Goal: Task Accomplishment & Management: Complete application form

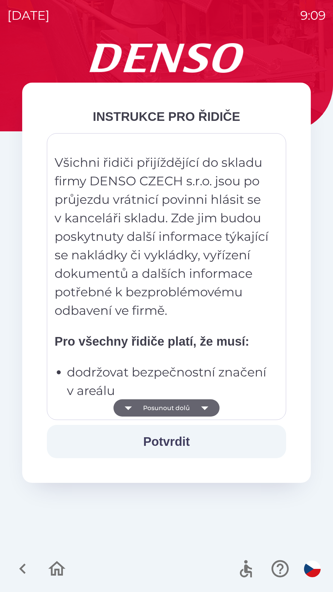
click at [204, 408] on icon "button" at bounding box center [204, 408] width 7 height 4
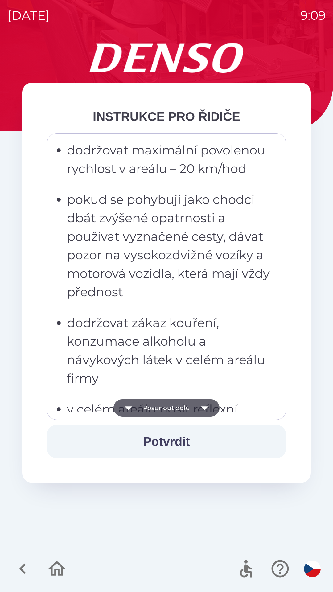
click at [205, 407] on icon "button" at bounding box center [204, 408] width 7 height 4
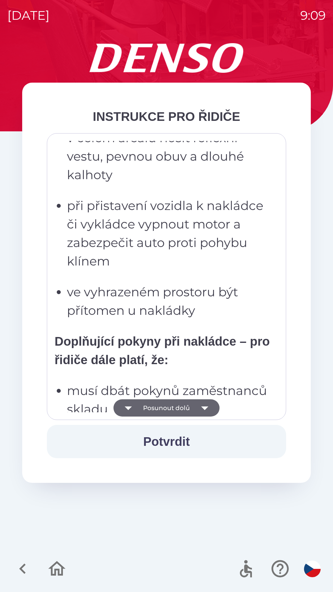
click at [208, 404] on icon "button" at bounding box center [204, 407] width 17 height 17
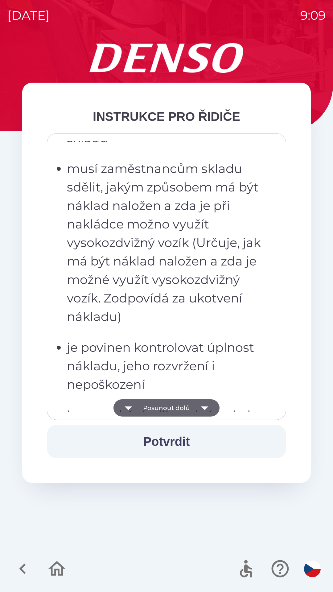
click at [210, 409] on icon "button" at bounding box center [204, 407] width 17 height 17
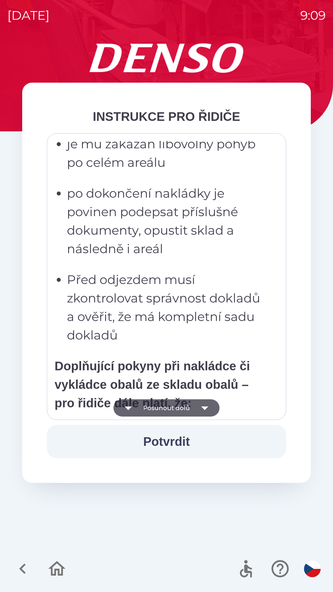
click at [208, 409] on icon "button" at bounding box center [204, 407] width 17 height 17
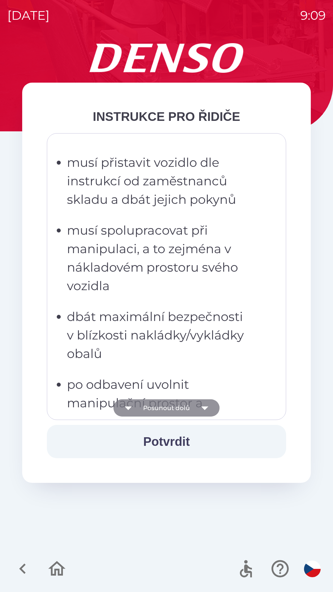
click at [208, 410] on icon "button" at bounding box center [204, 407] width 17 height 17
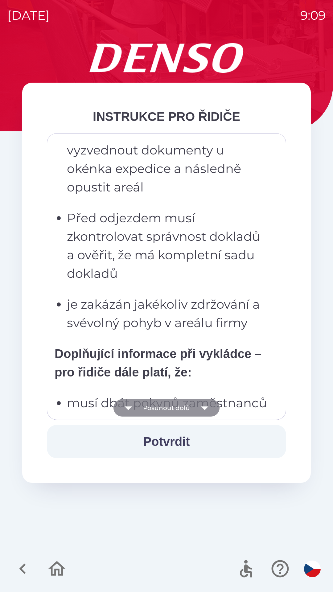
click at [208, 407] on icon "button" at bounding box center [204, 407] width 17 height 17
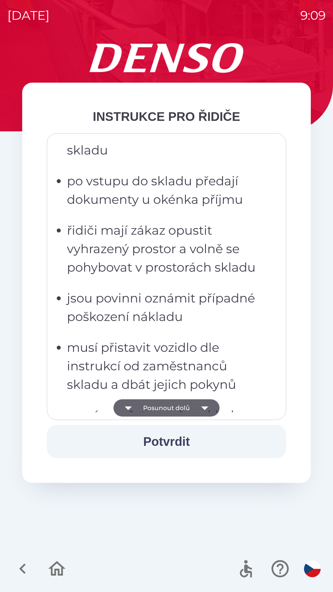
click at [209, 406] on icon "button" at bounding box center [204, 407] width 17 height 17
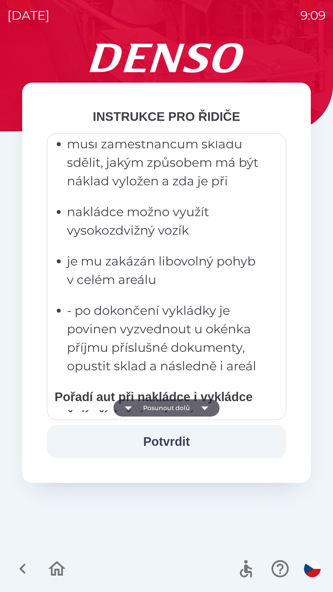
click at [207, 407] on icon "button" at bounding box center [204, 407] width 17 height 17
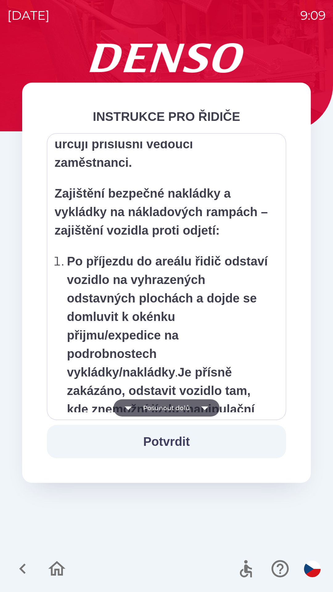
click at [209, 411] on icon "button" at bounding box center [204, 407] width 17 height 17
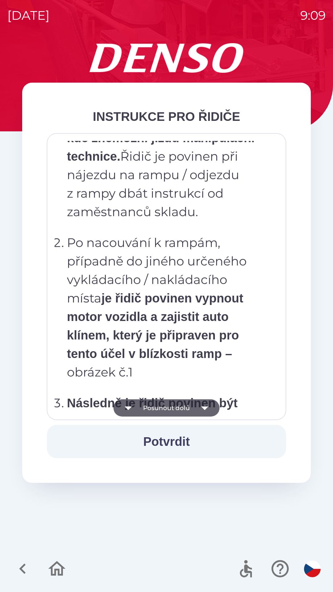
click at [208, 410] on icon "button" at bounding box center [204, 407] width 17 height 17
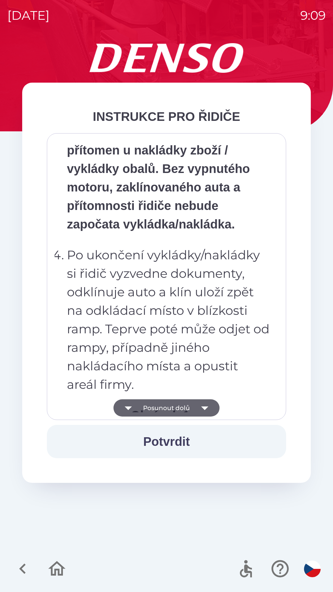
click at [205, 409] on icon "button" at bounding box center [204, 408] width 7 height 4
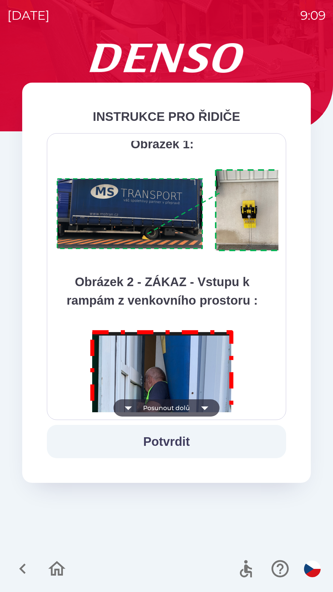
click at [207, 407] on icon "button" at bounding box center [204, 408] width 7 height 4
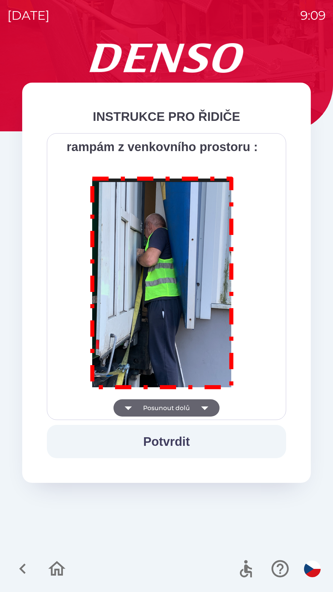
click at [206, 407] on div "Všichni řidiči přijíždějící do skladu firmy DENSO CZECH s.r.o. jsou po průjezdu…" at bounding box center [167, 276] width 224 height 271
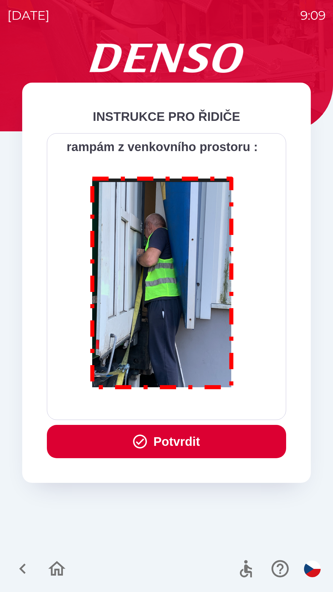
click at [207, 406] on div "Všichni řidiči přijíždějící do skladu firmy DENSO CZECH s.r.o. jsou po průjezdu…" at bounding box center [167, 276] width 224 height 271
click at [208, 443] on button "Potvrdit" at bounding box center [166, 441] width 239 height 33
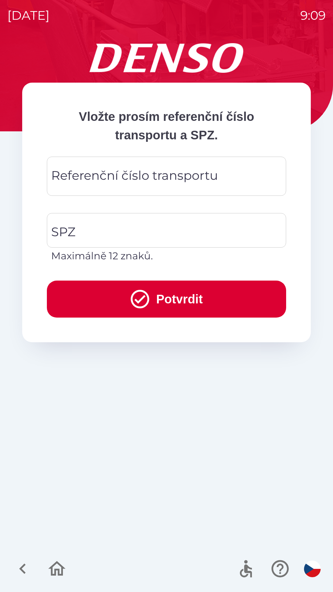
click at [137, 171] on div "Referenční číslo transportu Referenční číslo transportu" at bounding box center [166, 176] width 239 height 39
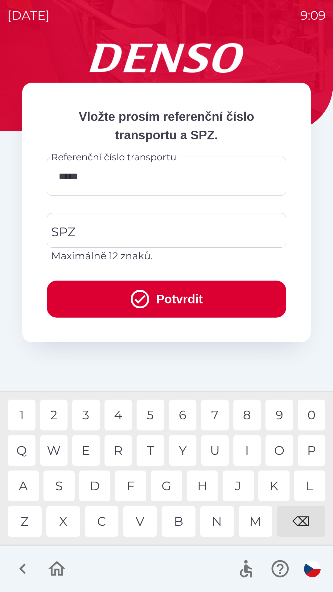
click at [87, 414] on div "3" at bounding box center [86, 414] width 28 height 31
type input "******"
click at [117, 224] on input "SPZ" at bounding box center [162, 230] width 224 height 29
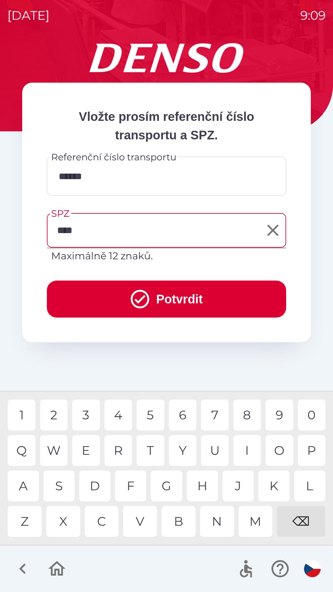
click at [251, 417] on div "8" at bounding box center [247, 414] width 28 height 31
type input "*******"
click at [194, 296] on button "Potvrdit" at bounding box center [166, 298] width 239 height 37
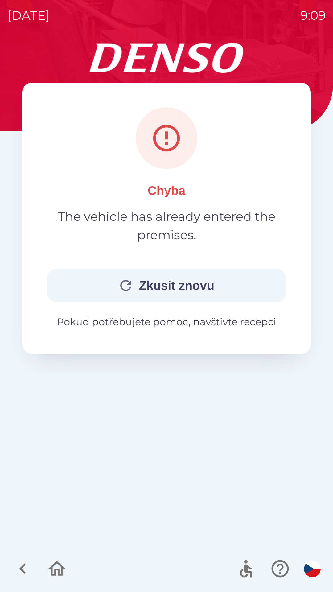
click at [182, 286] on button "Zkusit znovu" at bounding box center [166, 285] width 239 height 33
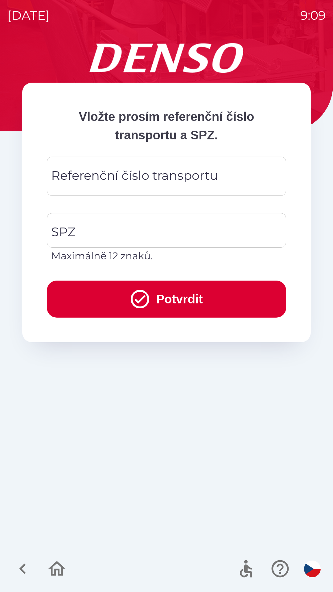
click at [139, 173] on div "Referenční číslo transportu Referenční číslo transportu" at bounding box center [166, 176] width 239 height 39
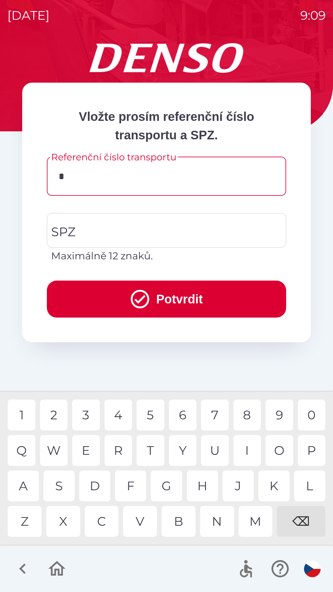
click at [89, 412] on div "3" at bounding box center [86, 414] width 28 height 31
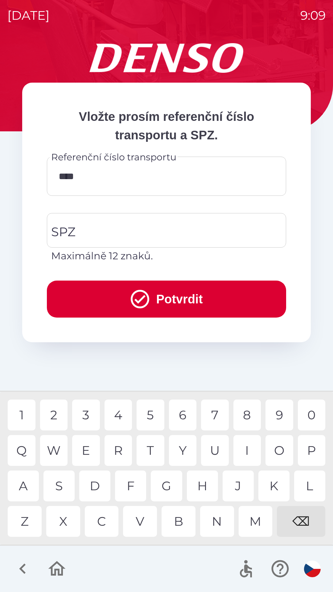
click at [23, 411] on div "1" at bounding box center [22, 414] width 28 height 31
click at [91, 415] on div "3" at bounding box center [86, 414] width 28 height 31
type input "******"
click at [152, 418] on div "5" at bounding box center [151, 414] width 28 height 31
click at [128, 233] on input "SPZ" at bounding box center [162, 230] width 224 height 29
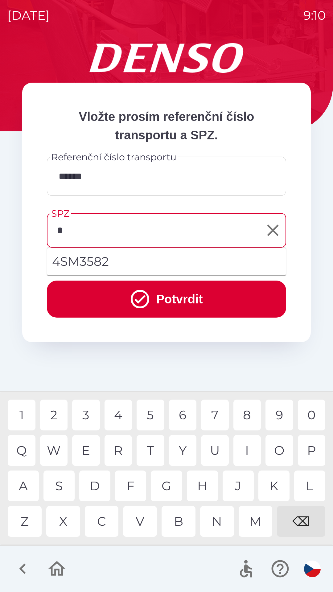
click at [146, 419] on div "5" at bounding box center [151, 414] width 28 height 31
click at [249, 415] on div "8" at bounding box center [247, 414] width 28 height 31
click at [181, 414] on div "6" at bounding box center [183, 414] width 28 height 31
type input "*******"
click at [172, 302] on button "Potvrdit" at bounding box center [166, 298] width 239 height 37
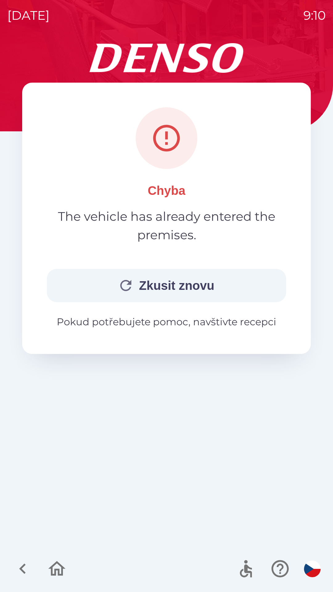
click at [209, 320] on p "Pokud potřebujete pomoc, navštivte recepci" at bounding box center [166, 321] width 239 height 15
click at [199, 284] on button "Zkusit znovu" at bounding box center [166, 285] width 239 height 33
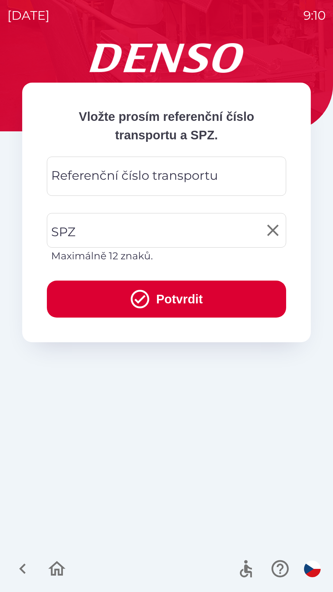
click at [143, 233] on input "SPZ" at bounding box center [162, 230] width 224 height 29
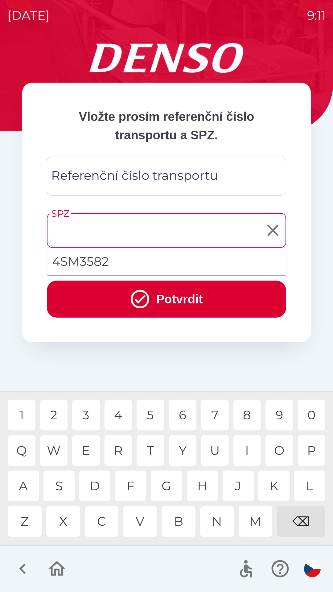
type input "*"
click at [89, 410] on div "3" at bounding box center [86, 414] width 28 height 31
click at [106, 177] on div "Referenční číslo transportu Referenční číslo transportu" at bounding box center [166, 176] width 239 height 39
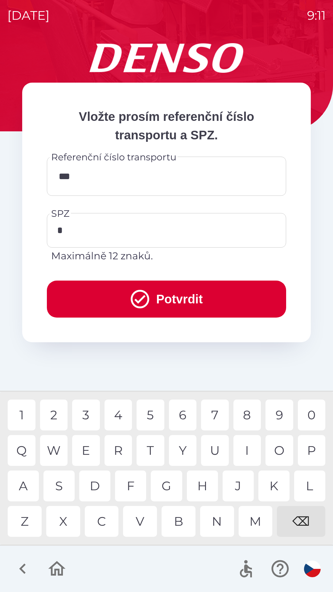
click at [147, 414] on div "5" at bounding box center [151, 414] width 28 height 31
click at [27, 413] on div "1" at bounding box center [22, 414] width 28 height 31
type input "****"
click at [77, 226] on input "*" at bounding box center [162, 230] width 224 height 29
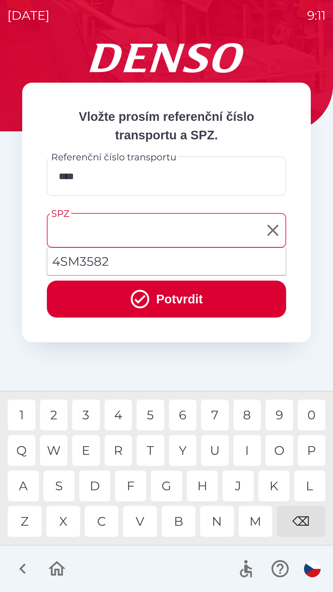
click at [300, 521] on div "⌫" at bounding box center [301, 521] width 48 height 31
click at [140, 259] on li "4SM3582" at bounding box center [166, 261] width 239 height 22
type input "*******"
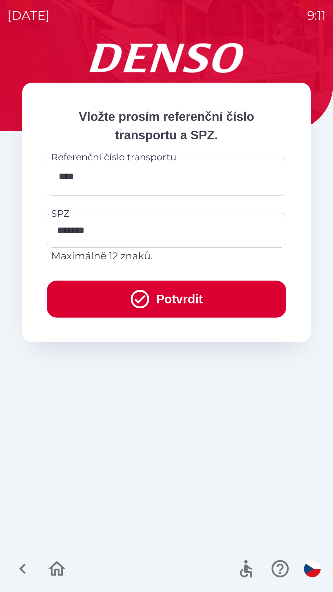
click at [176, 300] on button "Potvrdit" at bounding box center [166, 298] width 239 height 37
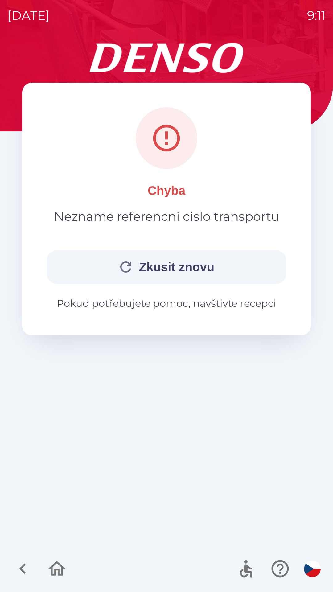
click at [184, 264] on button "Zkusit znovu" at bounding box center [166, 266] width 239 height 33
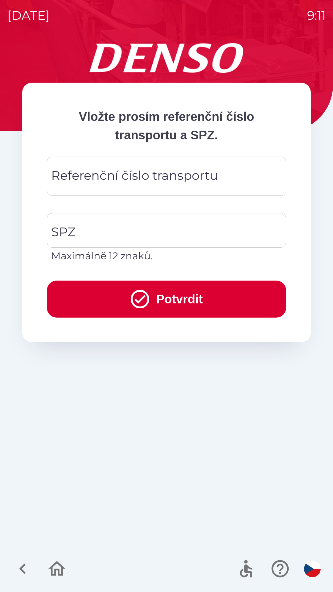
click at [124, 178] on div "Referenční číslo transportu Referenční číslo transportu" at bounding box center [166, 176] width 239 height 39
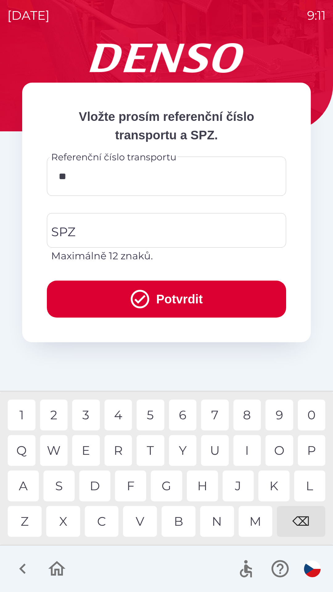
click at [124, 410] on div "4" at bounding box center [118, 414] width 28 height 31
type input "******"
click at [123, 202] on div "Referenční číslo transportu ****** Referenční číslo transportu 1 2 3 4 5 6 7 8 …" at bounding box center [166, 180] width 239 height 47
click at [139, 237] on input "SPZ" at bounding box center [162, 230] width 224 height 29
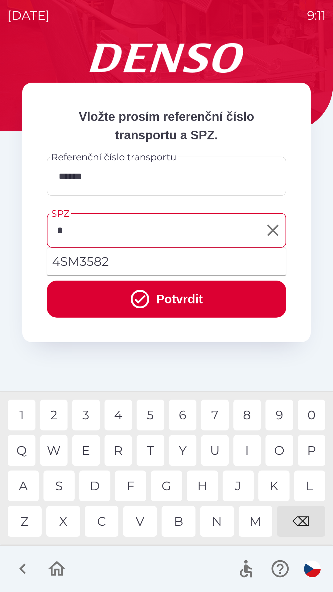
click at [154, 410] on div "5" at bounding box center [151, 414] width 28 height 31
click at [88, 402] on div "3" at bounding box center [86, 414] width 28 height 31
click at [51, 415] on div "2" at bounding box center [54, 414] width 28 height 31
type input "*******"
click at [309, 414] on div "0" at bounding box center [312, 414] width 28 height 31
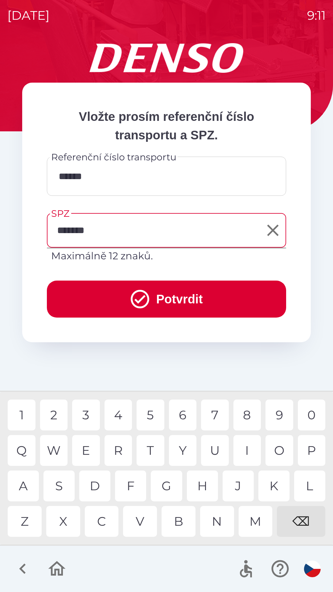
click at [179, 297] on button "Potvrdit" at bounding box center [166, 298] width 239 height 37
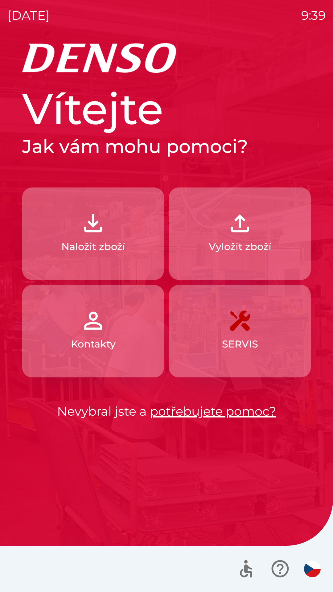
click at [97, 225] on img "button" at bounding box center [93, 223] width 27 height 27
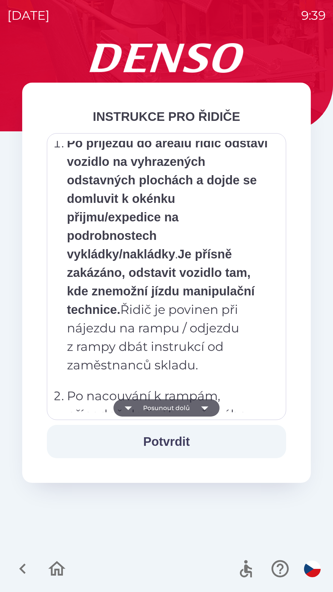
scroll to position [3463, 0]
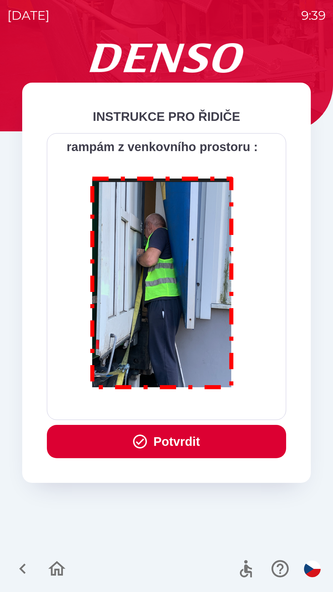
click at [218, 437] on button "Potvrdit" at bounding box center [166, 441] width 239 height 33
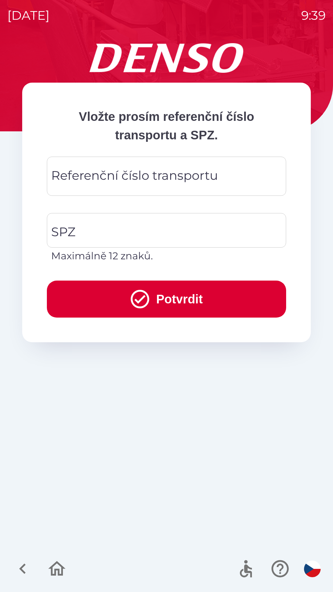
click at [156, 179] on div "Referenční číslo transportu Referenční číslo transportu" at bounding box center [166, 176] width 239 height 39
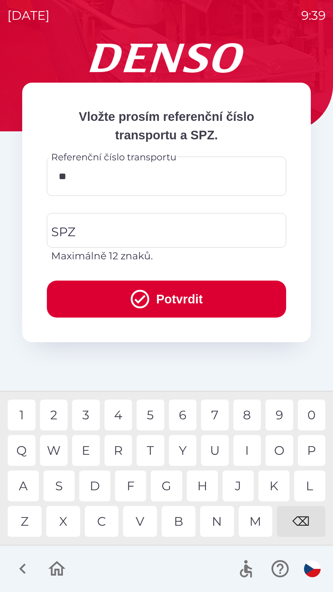
click at [123, 414] on div "4" at bounding box center [118, 414] width 28 height 31
click at [152, 415] on div "5" at bounding box center [151, 414] width 28 height 31
click at [22, 411] on div "1" at bounding box center [22, 414] width 28 height 31
type input "******"
click at [88, 410] on div "3" at bounding box center [86, 414] width 28 height 31
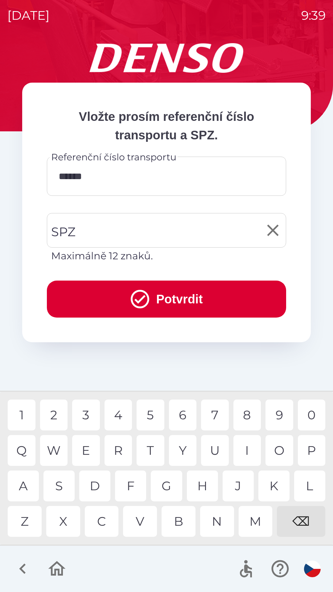
click at [129, 232] on input "SPZ" at bounding box center [162, 230] width 224 height 29
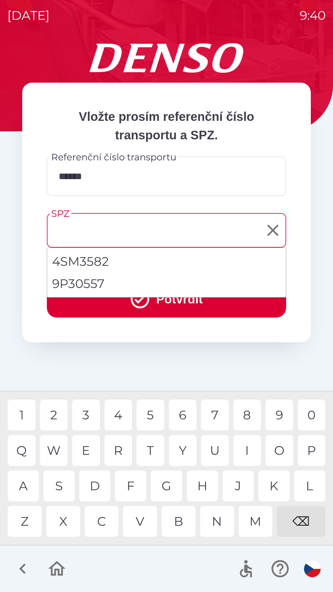
click at [86, 283] on li "9P30557" at bounding box center [166, 283] width 239 height 22
type input "*******"
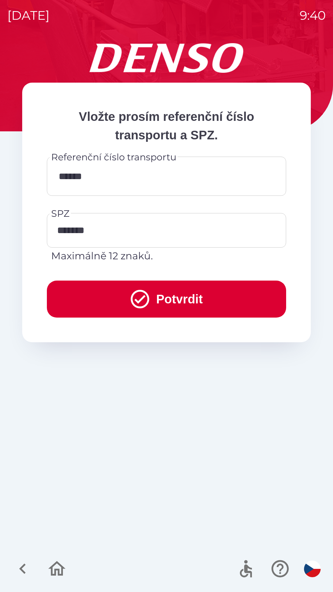
click at [214, 299] on button "Potvrdit" at bounding box center [166, 298] width 239 height 37
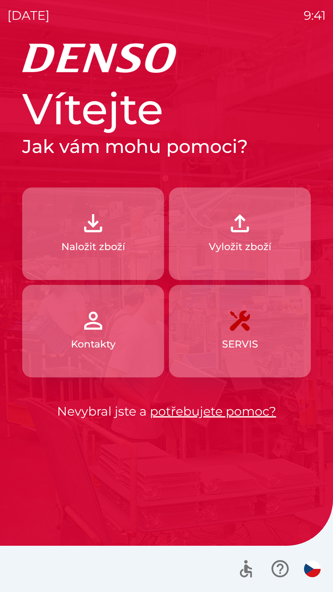
click at [117, 237] on button "Naložit zboží" at bounding box center [93, 233] width 142 height 92
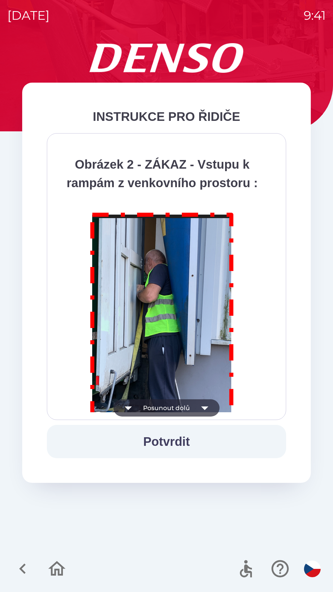
scroll to position [3463, 0]
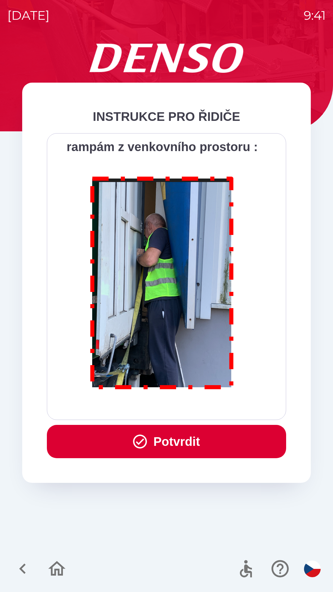
click at [150, 443] on button "Potvrdit" at bounding box center [166, 441] width 239 height 33
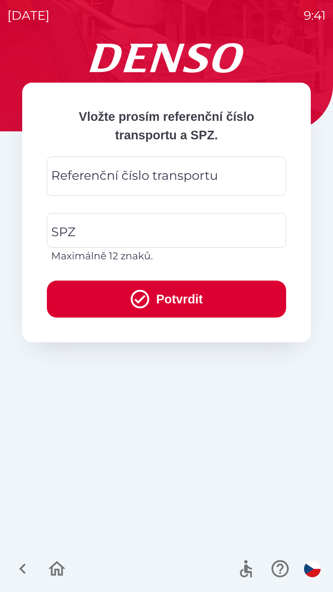
click at [80, 176] on div "Referenční číslo transportu Referenční číslo transportu" at bounding box center [166, 176] width 239 height 39
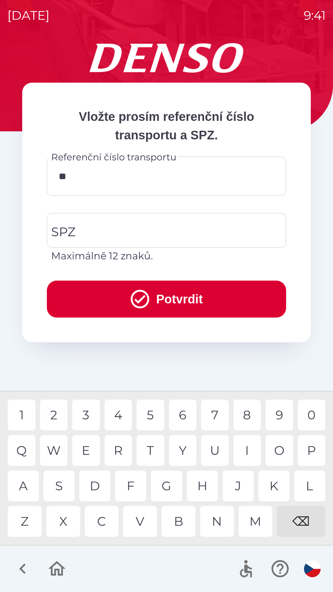
click at [271, 483] on div "K" at bounding box center [273, 485] width 31 height 31
click at [136, 516] on div "V" at bounding box center [140, 521] width 34 height 31
click at [310, 409] on div "0" at bounding box center [312, 414] width 28 height 31
type input "******"
click at [75, 230] on div "SPZ SPZ Maximálně 12 znaků." at bounding box center [166, 238] width 239 height 50
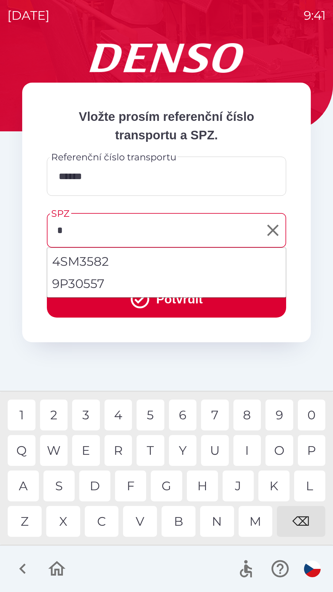
click at [150, 414] on div "5" at bounding box center [151, 414] width 28 height 31
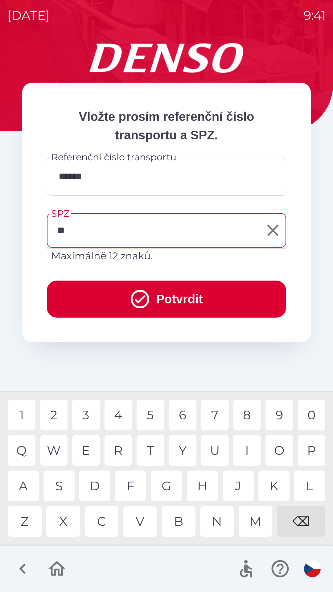
click at [63, 482] on div "S" at bounding box center [58, 485] width 31 height 31
click at [309, 411] on div "0" at bounding box center [312, 414] width 28 height 31
click at [84, 414] on div "3" at bounding box center [86, 414] width 28 height 31
type input "*******"
click at [169, 292] on button "Potvrdit" at bounding box center [166, 298] width 239 height 37
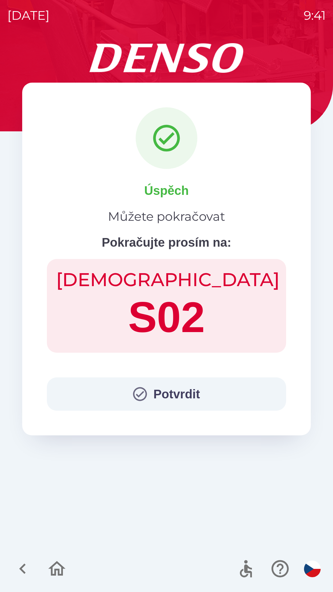
click at [170, 392] on button "Potvrdit" at bounding box center [166, 393] width 239 height 33
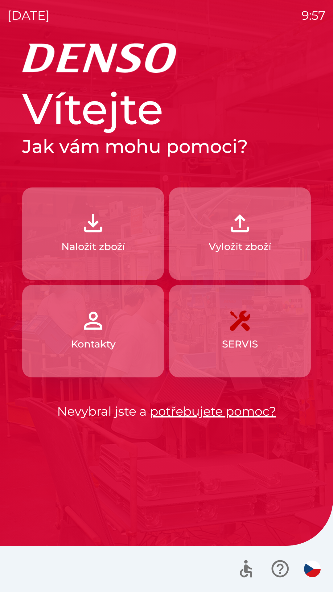
click at [239, 238] on button "Vyložit zboží" at bounding box center [240, 233] width 142 height 92
click at [254, 247] on p "Vyložit zboží" at bounding box center [240, 246] width 63 height 15
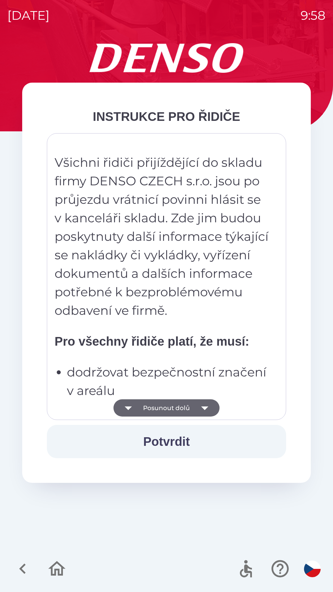
click at [175, 440] on button "Potvrdit" at bounding box center [166, 441] width 239 height 33
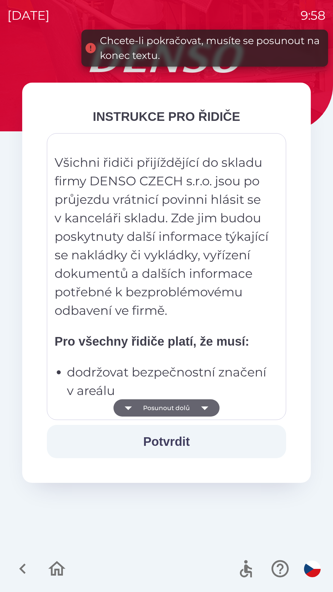
click at [207, 406] on icon "button" at bounding box center [204, 408] width 7 height 4
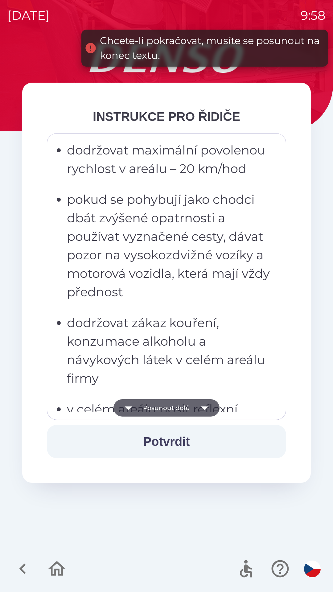
click at [172, 438] on button "Potvrdit" at bounding box center [166, 441] width 239 height 33
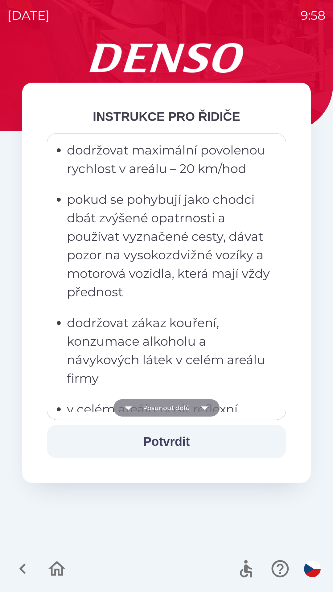
click at [205, 408] on icon "button" at bounding box center [204, 408] width 7 height 4
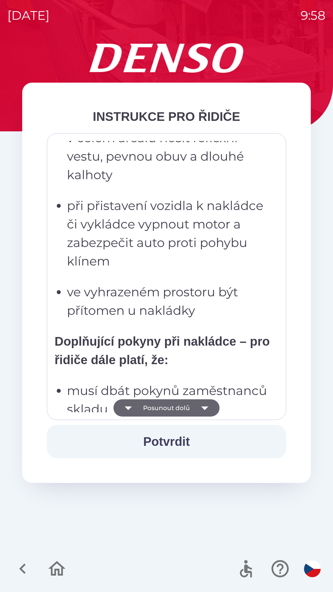
click at [205, 410] on icon "button" at bounding box center [204, 407] width 17 height 17
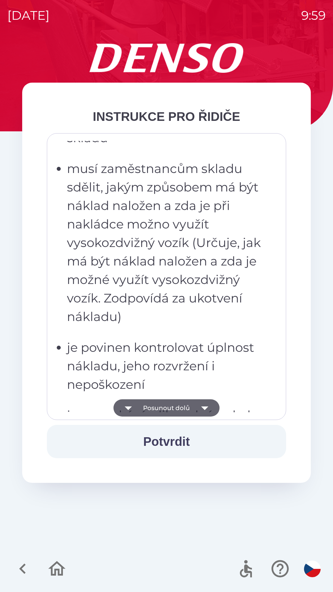
click at [204, 409] on icon "button" at bounding box center [204, 408] width 7 height 4
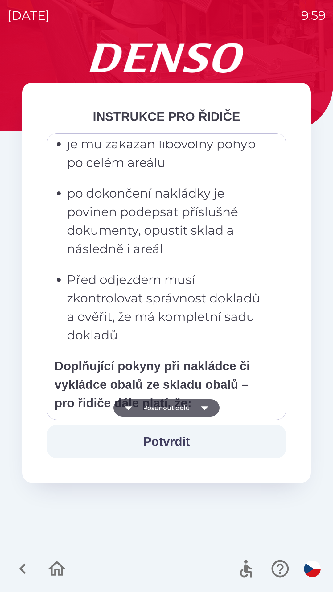
click at [204, 408] on icon "button" at bounding box center [204, 408] width 7 height 4
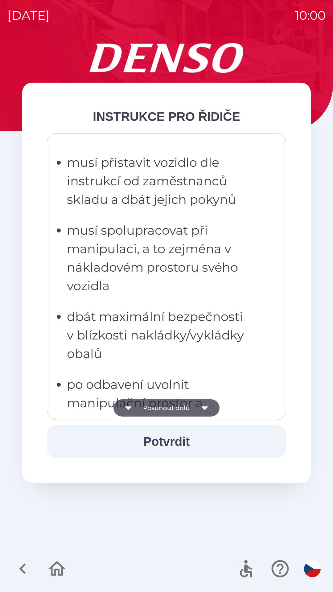
click at [206, 409] on icon "button" at bounding box center [204, 407] width 17 height 17
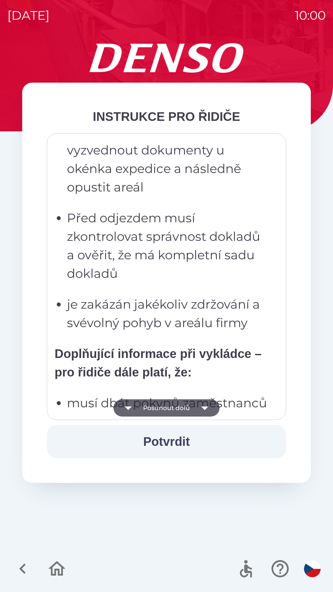
click at [202, 412] on icon "button" at bounding box center [204, 407] width 17 height 17
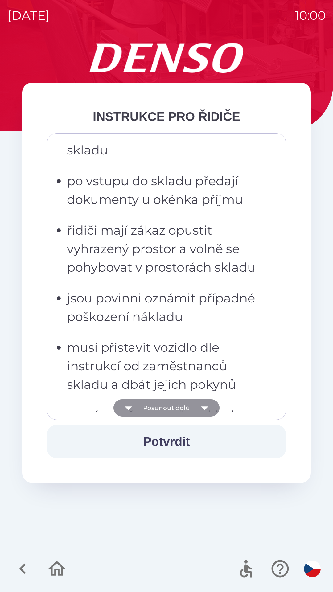
click at [206, 406] on icon "button" at bounding box center [204, 408] width 7 height 4
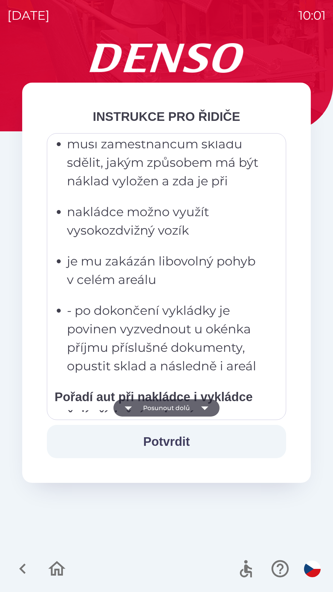
click at [206, 409] on icon "button" at bounding box center [204, 407] width 17 height 17
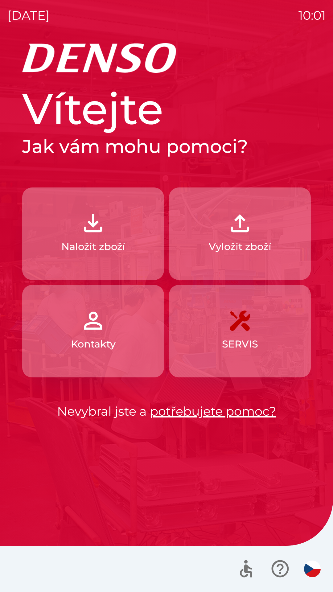
click at [256, 243] on p "Vyložit zboží" at bounding box center [240, 246] width 63 height 15
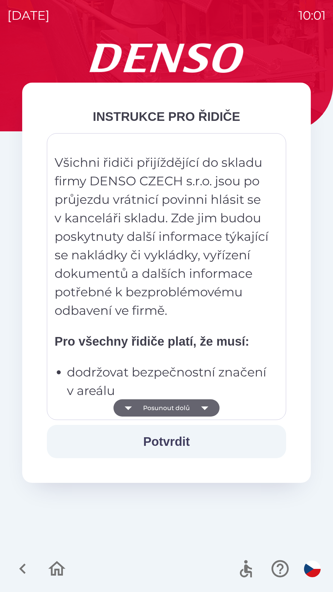
click at [207, 408] on icon "button" at bounding box center [204, 407] width 17 height 17
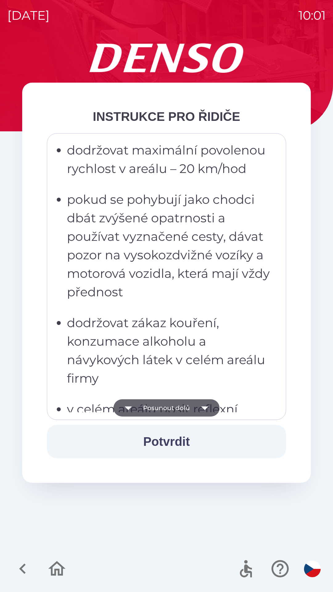
click at [204, 408] on icon "button" at bounding box center [204, 408] width 7 height 4
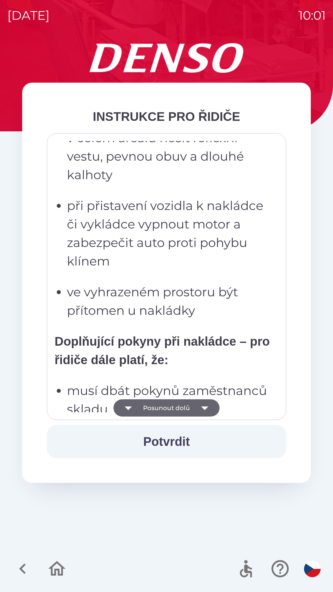
click at [203, 408] on icon "button" at bounding box center [204, 408] width 7 height 4
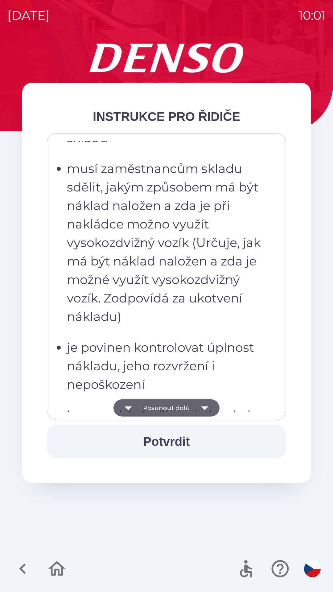
click at [206, 410] on icon "button" at bounding box center [204, 407] width 17 height 17
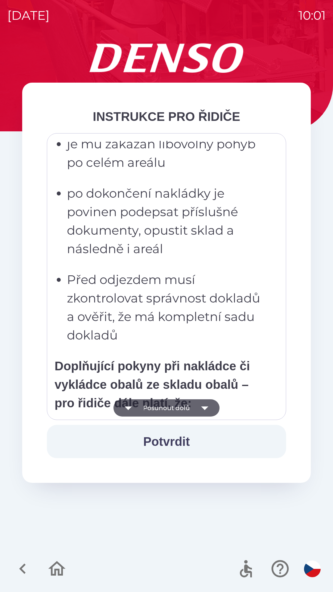
click at [208, 409] on icon "button" at bounding box center [204, 407] width 17 height 17
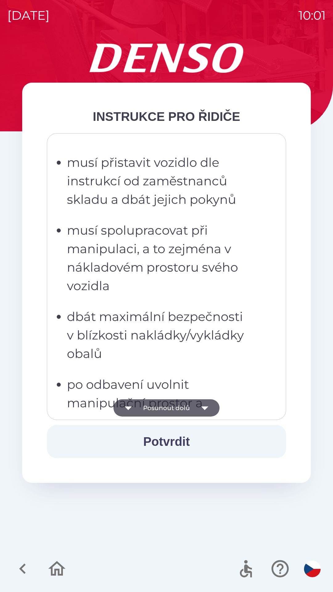
click at [204, 410] on icon "button" at bounding box center [204, 407] width 17 height 17
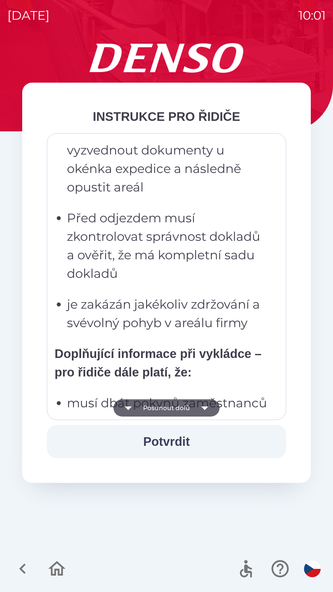
click at [207, 410] on icon "button" at bounding box center [204, 407] width 17 height 17
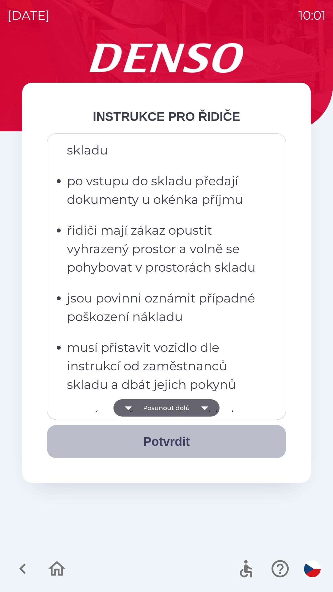
click at [199, 429] on button "Potvrdit" at bounding box center [166, 441] width 239 height 33
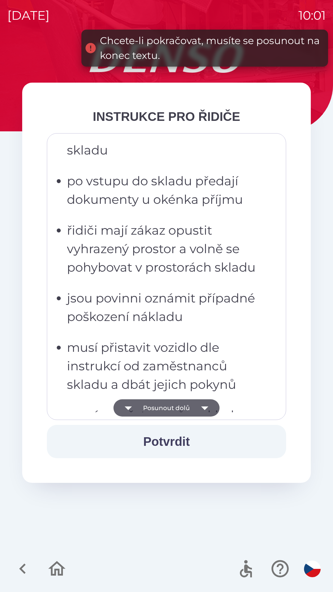
click at [207, 406] on icon "button" at bounding box center [204, 407] width 17 height 17
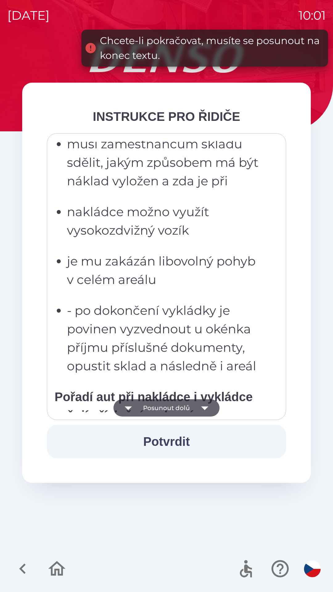
click at [205, 410] on icon "button" at bounding box center [204, 407] width 17 height 17
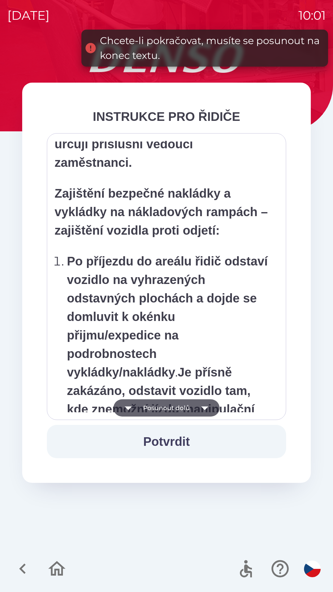
click at [206, 410] on icon "button" at bounding box center [204, 407] width 17 height 17
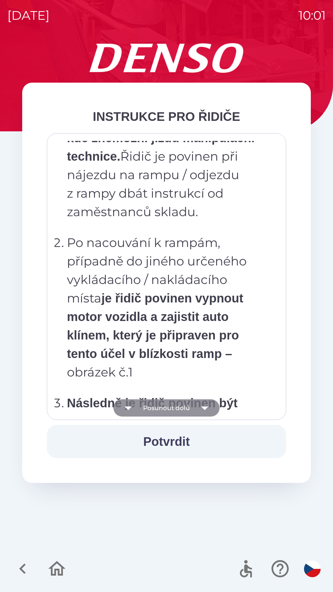
click at [205, 407] on icon "button" at bounding box center [204, 408] width 7 height 4
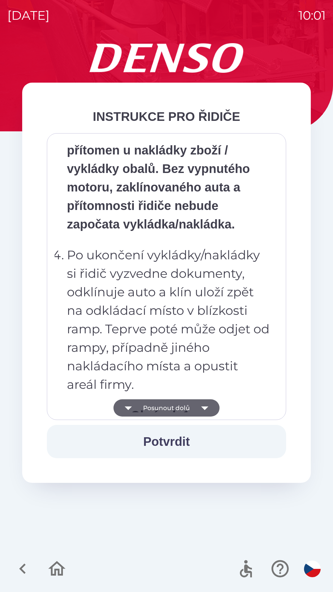
click at [207, 409] on icon "button" at bounding box center [204, 407] width 17 height 17
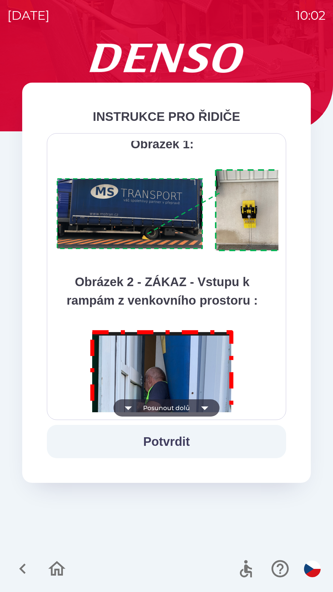
click at [206, 410] on icon "button" at bounding box center [204, 407] width 17 height 17
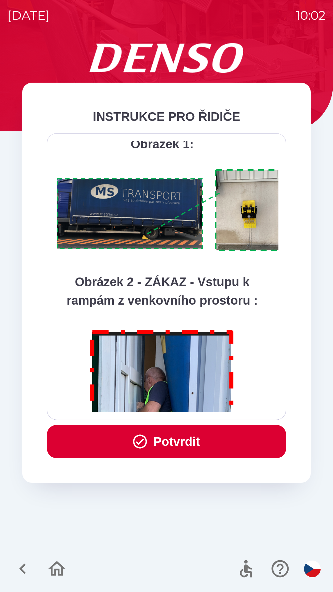
scroll to position [3463, 0]
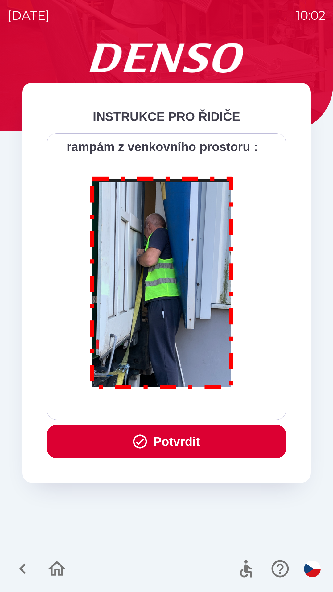
click at [198, 439] on button "Potvrdit" at bounding box center [166, 441] width 239 height 33
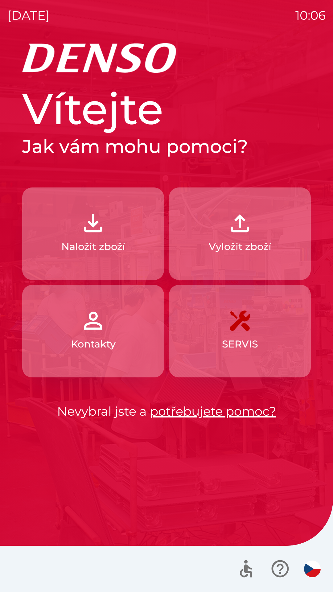
click at [243, 235] on img "button" at bounding box center [239, 223] width 27 height 27
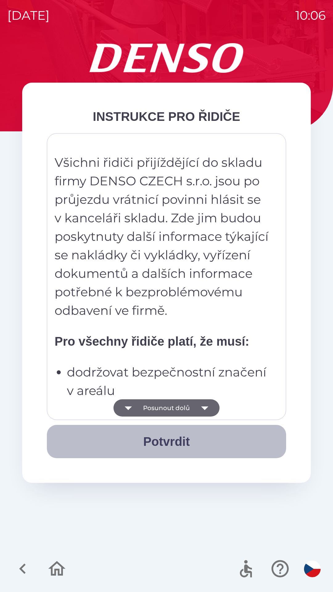
click at [182, 443] on button "Potvrdit" at bounding box center [166, 441] width 239 height 33
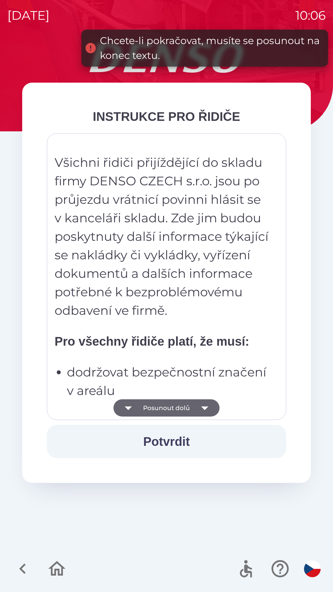
click at [178, 447] on button "Potvrdit" at bounding box center [166, 441] width 239 height 33
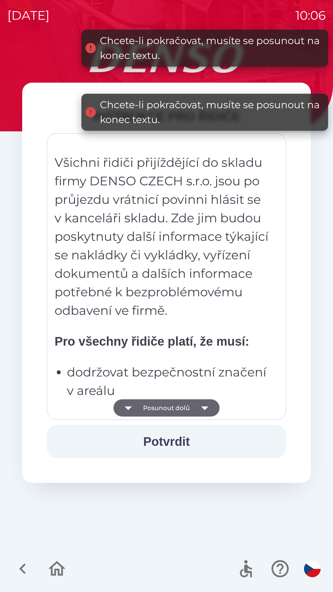
click at [206, 409] on icon "button" at bounding box center [204, 407] width 17 height 17
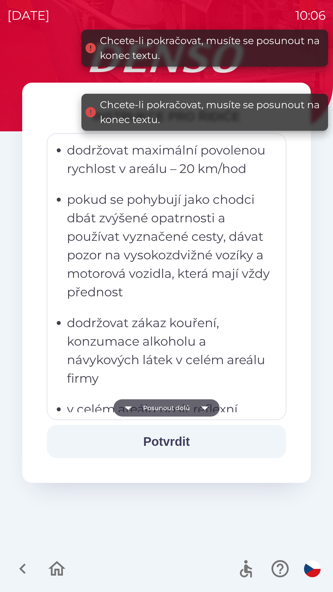
click at [205, 410] on icon "button" at bounding box center [204, 407] width 17 height 17
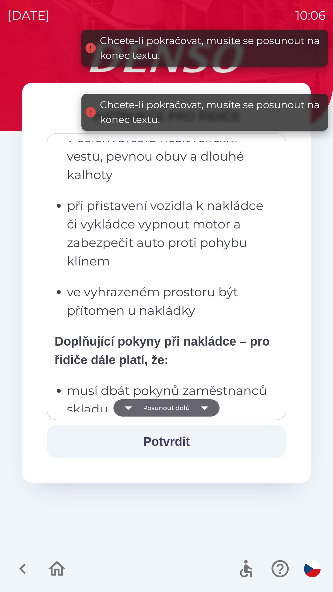
click at [206, 410] on icon "button" at bounding box center [204, 407] width 17 height 17
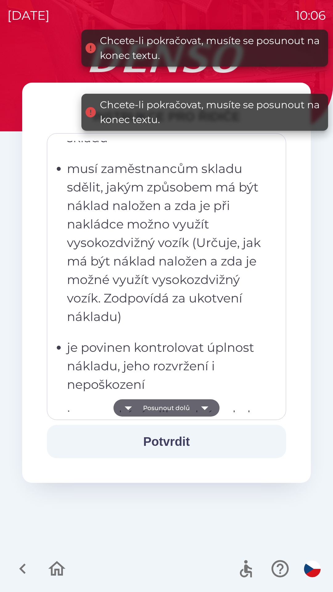
click at [205, 410] on icon "button" at bounding box center [204, 407] width 17 height 17
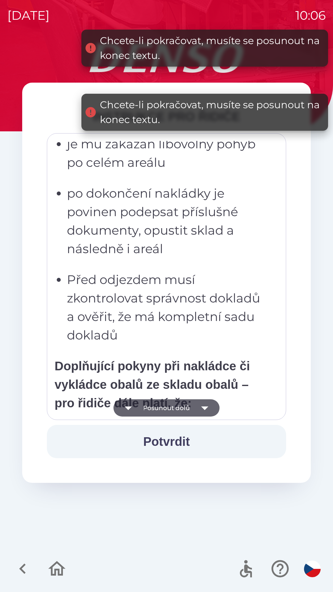
click at [206, 409] on icon "button" at bounding box center [204, 407] width 17 height 17
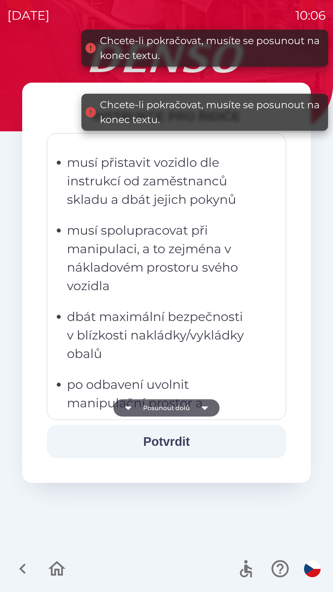
click at [205, 410] on icon "button" at bounding box center [204, 407] width 17 height 17
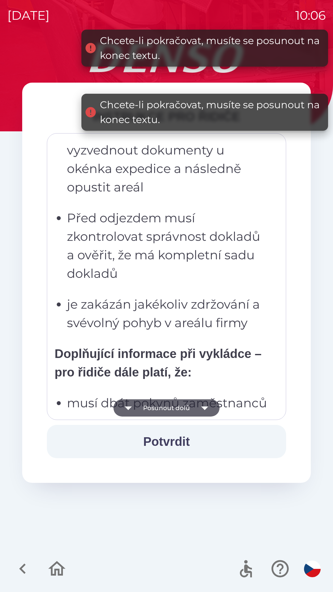
click at [204, 411] on icon "button" at bounding box center [204, 407] width 17 height 17
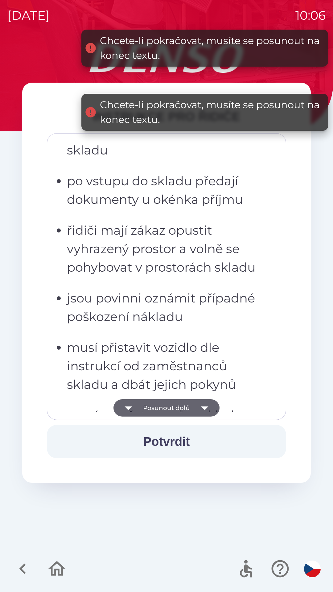
click at [204, 410] on icon "button" at bounding box center [204, 407] width 17 height 17
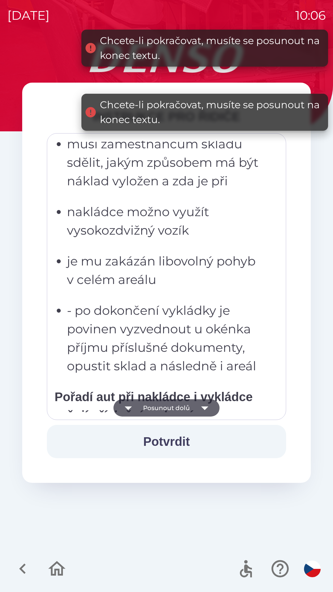
click at [203, 411] on icon "button" at bounding box center [204, 407] width 17 height 17
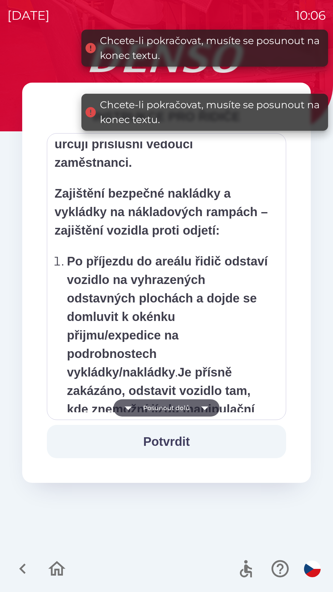
click at [202, 410] on icon "button" at bounding box center [204, 407] width 17 height 17
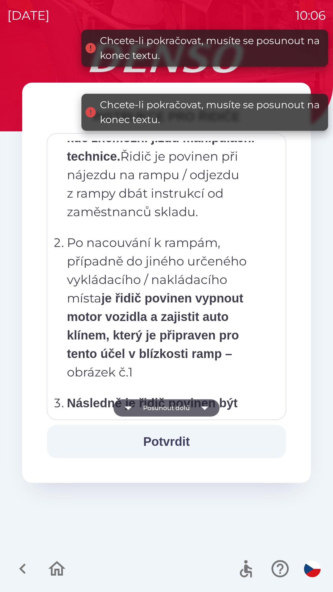
click at [204, 410] on icon "button" at bounding box center [204, 407] width 17 height 17
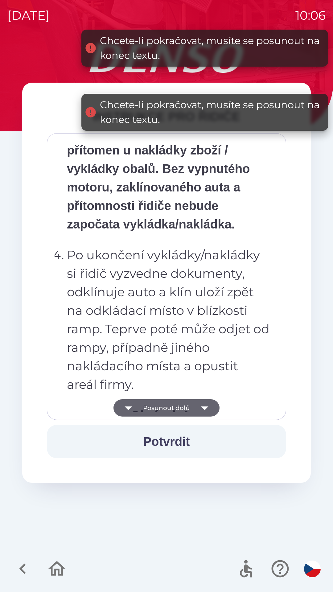
click at [203, 407] on icon "button" at bounding box center [204, 408] width 7 height 4
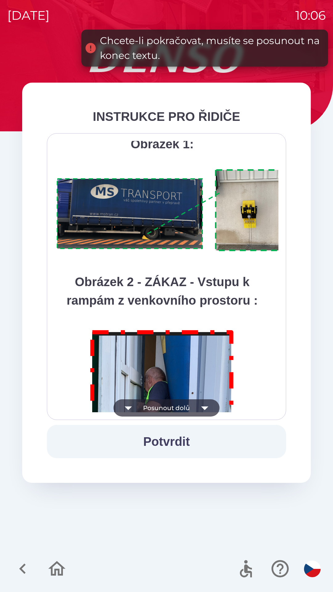
click at [204, 408] on icon "button" at bounding box center [204, 408] width 7 height 4
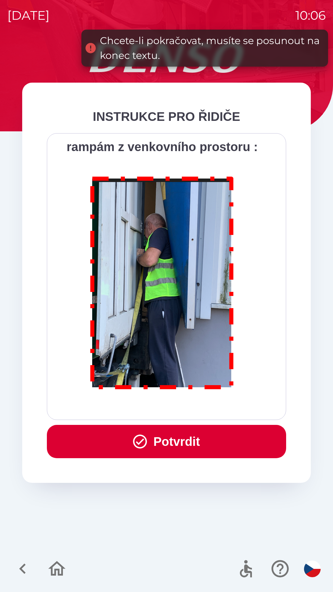
click at [205, 407] on div "Všichni řidiči přijíždějící do skladu firmy DENSO CZECH s.r.o. jsou po průjezdu…" at bounding box center [167, 276] width 224 height 271
click at [198, 442] on button "Potvrdit" at bounding box center [166, 441] width 239 height 33
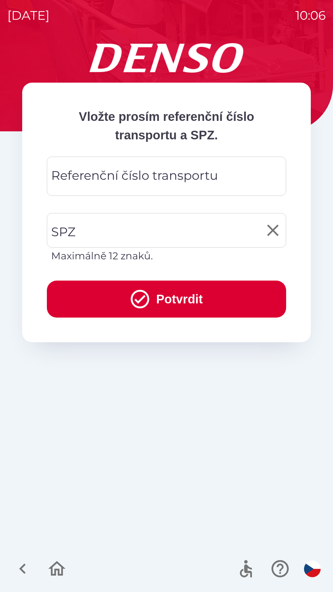
click at [94, 228] on input "SPZ" at bounding box center [162, 230] width 224 height 29
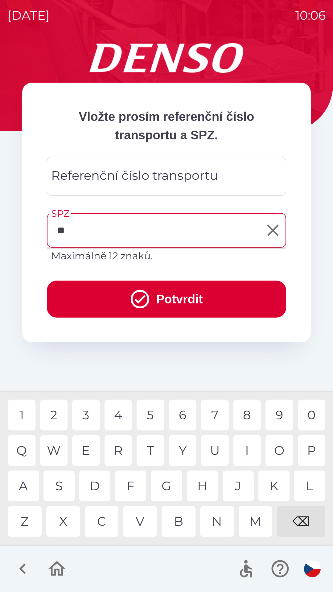
click at [30, 489] on div "A" at bounding box center [23, 485] width 31 height 31
click at [272, 486] on div "K" at bounding box center [273, 485] width 31 height 31
click at [56, 416] on div "2" at bounding box center [54, 414] width 28 height 31
type input "*******"
click at [54, 414] on div "2" at bounding box center [54, 414] width 28 height 31
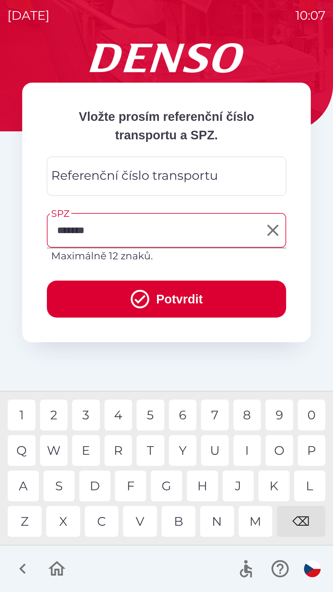
click at [190, 291] on button "Potvrdit" at bounding box center [166, 298] width 239 height 37
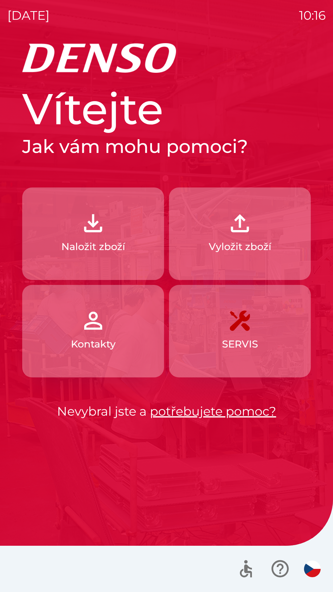
click at [104, 229] on img "button" at bounding box center [93, 223] width 27 height 27
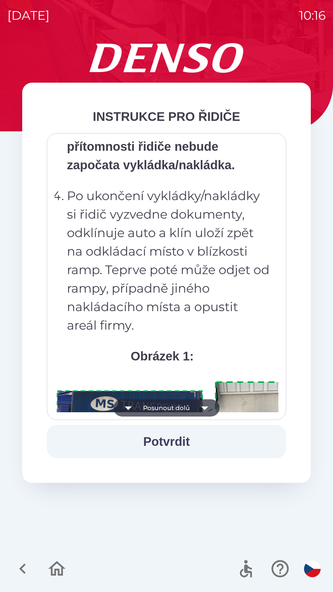
scroll to position [3463, 0]
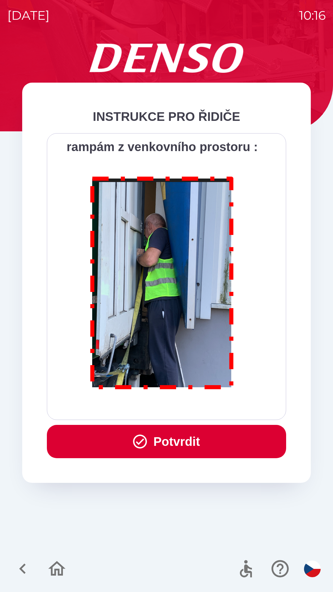
click at [189, 440] on button "Potvrdit" at bounding box center [166, 441] width 239 height 33
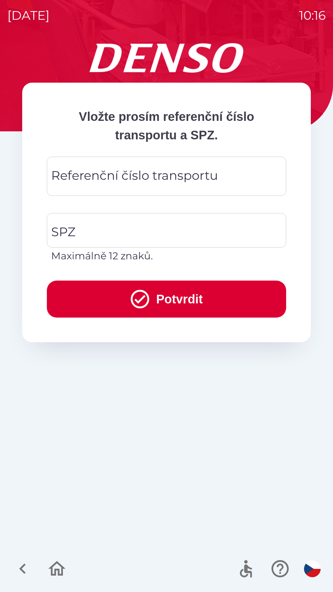
click at [170, 180] on div "Referenční číslo transportu Referenční číslo transportu" at bounding box center [166, 176] width 239 height 39
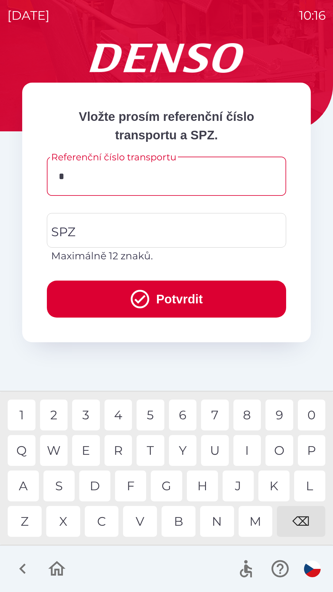
click at [104, 517] on div "C" at bounding box center [102, 521] width 34 height 31
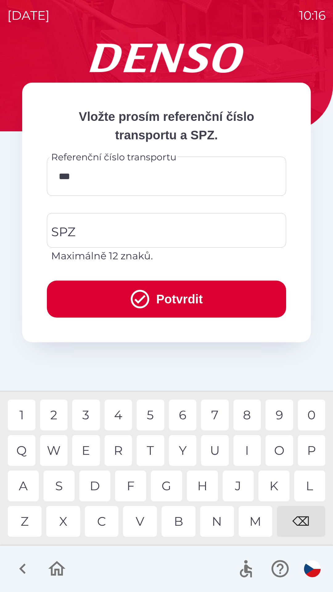
click at [182, 521] on div "B" at bounding box center [178, 521] width 34 height 31
click at [310, 414] on div "0" at bounding box center [312, 414] width 28 height 31
click at [87, 414] on div "3" at bounding box center [86, 414] width 28 height 31
type input "*********"
click at [133, 235] on input "SPZ" at bounding box center [162, 230] width 224 height 29
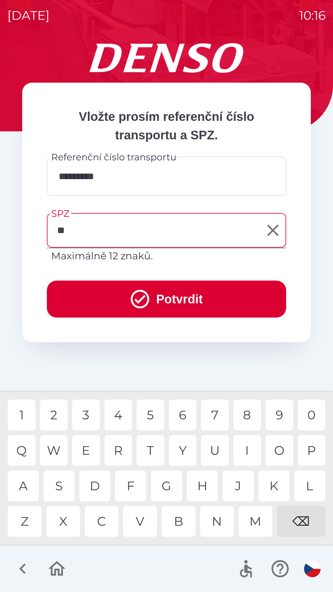
click at [59, 485] on div "S" at bounding box center [58, 485] width 31 height 31
click at [313, 407] on div "0" at bounding box center [312, 414] width 28 height 31
type input "*******"
click at [200, 302] on button "Potvrdit" at bounding box center [166, 298] width 239 height 37
